Goal: Check status

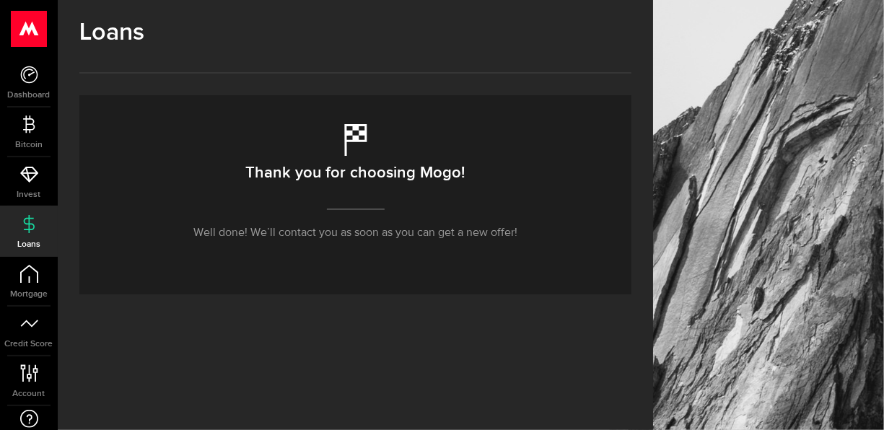
click at [32, 235] on link "Loans" at bounding box center [29, 231] width 58 height 49
click at [39, 82] on link "Dashboard" at bounding box center [29, 82] width 58 height 49
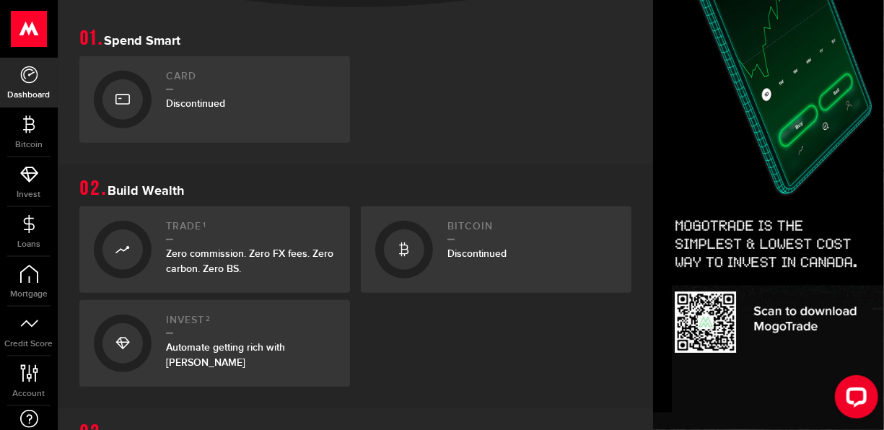
scroll to position [433, 0]
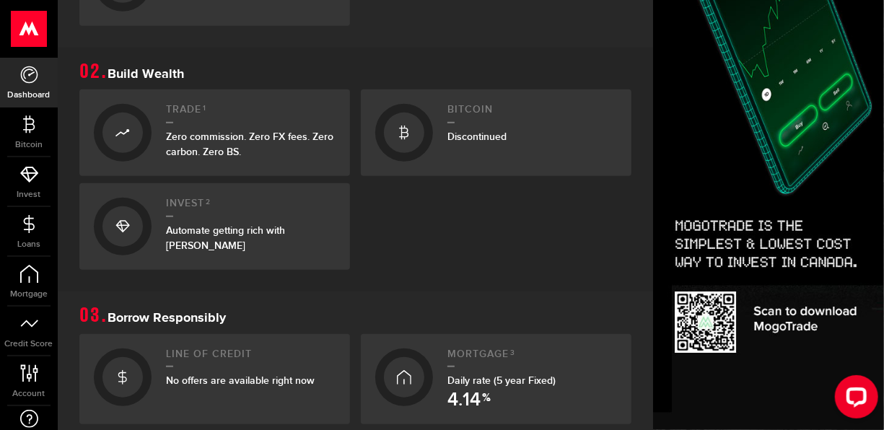
click at [232, 379] on div "No offers are available right now" at bounding box center [251, 380] width 170 height 15
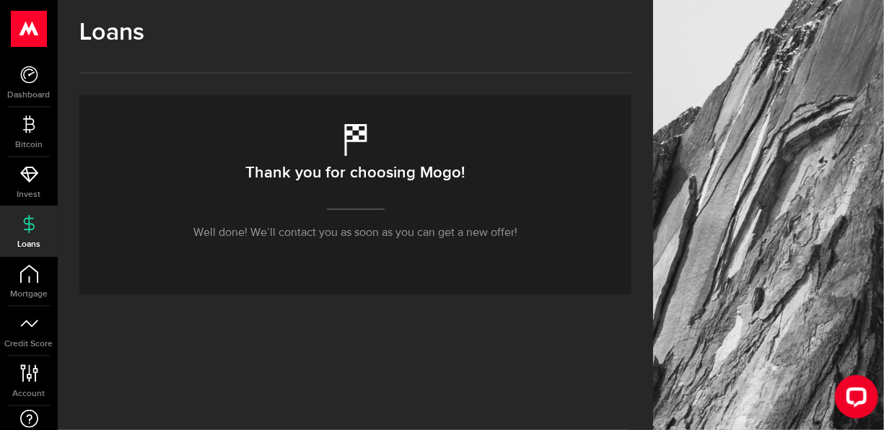
drag, startPoint x: 19, startPoint y: 241, endPoint x: 32, endPoint y: 245, distance: 13.0
click at [20, 241] on span "Loans" at bounding box center [29, 244] width 58 height 9
click at [856, 394] on icon "Open LiveChat chat widget" at bounding box center [856, 395] width 14 height 9
click at [865, 390] on div "Open LiveChat chat widget" at bounding box center [855, 395] width 25 height 25
click at [232, 229] on p "Well done! We’ll contact you as soon as you can get a new offer!" at bounding box center [355, 232] width 324 height 17
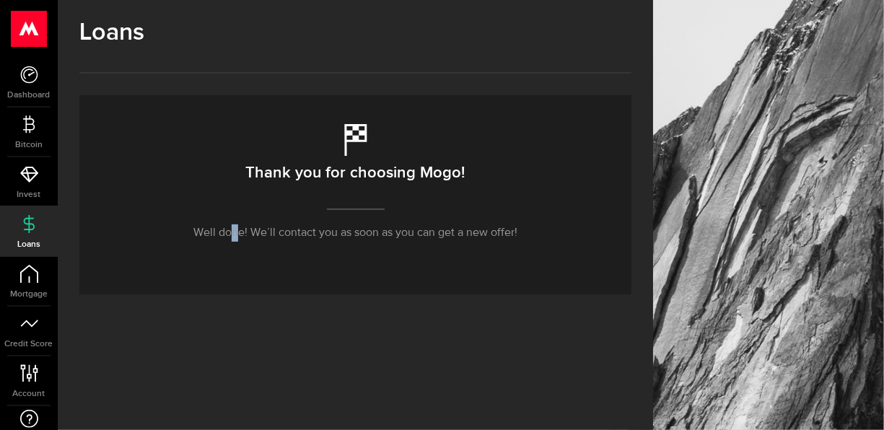
click at [35, 237] on link "Loans" at bounding box center [29, 231] width 58 height 49
